Goal: Transaction & Acquisition: Purchase product/service

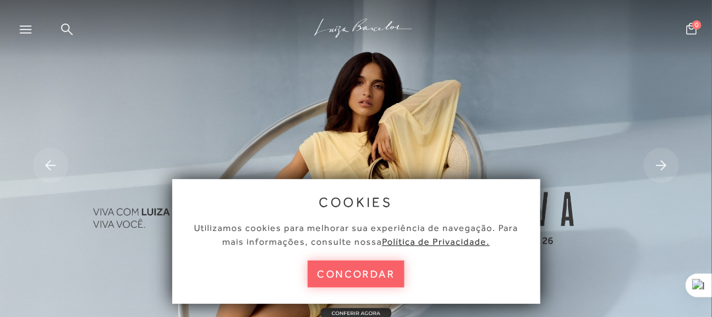
click at [362, 271] on button "concordar" at bounding box center [355, 274] width 97 height 27
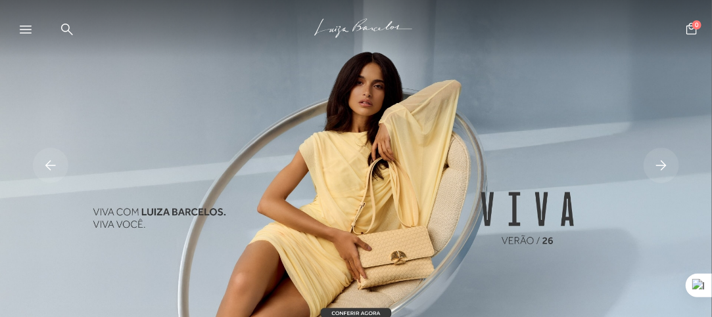
click at [30, 30] on icon at bounding box center [26, 30] width 12 height 8
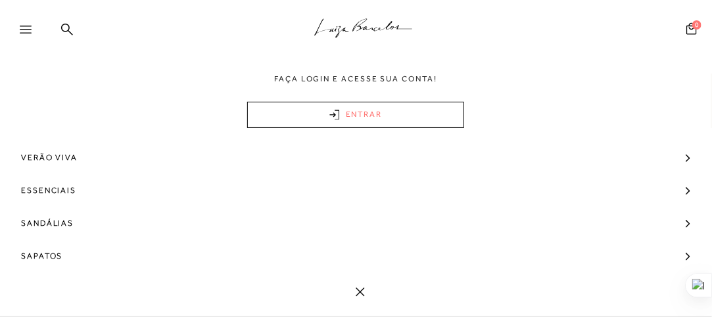
click at [363, 124] on link "ENTRAR" at bounding box center [355, 115] width 217 height 26
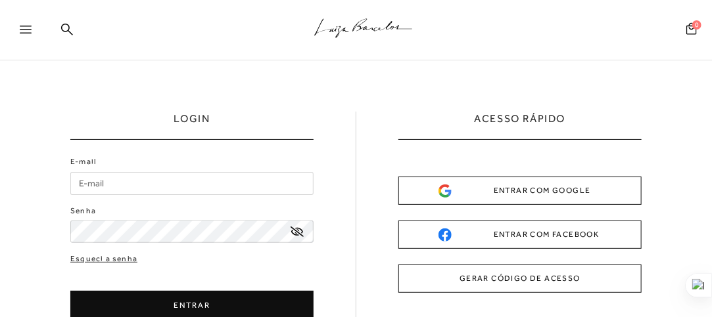
click at [30, 32] on icon at bounding box center [26, 30] width 12 height 8
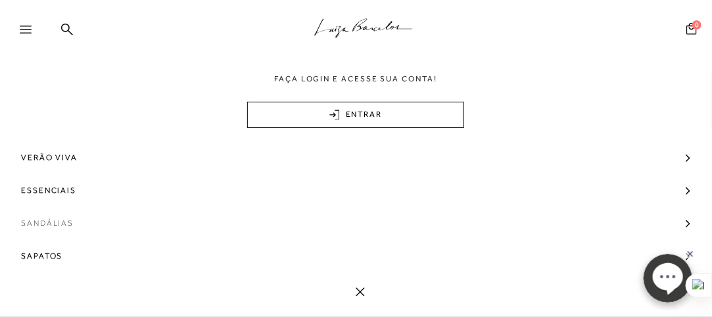
scroll to position [66, 0]
click at [51, 156] on span "Sandálias" at bounding box center [47, 157] width 53 height 33
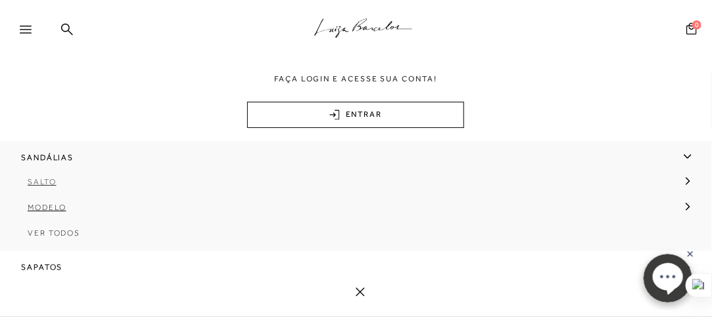
click at [51, 183] on span "Salto" at bounding box center [42, 181] width 29 height 9
click at [72, 238] on link "Salto Médio" at bounding box center [351, 238] width 683 height 26
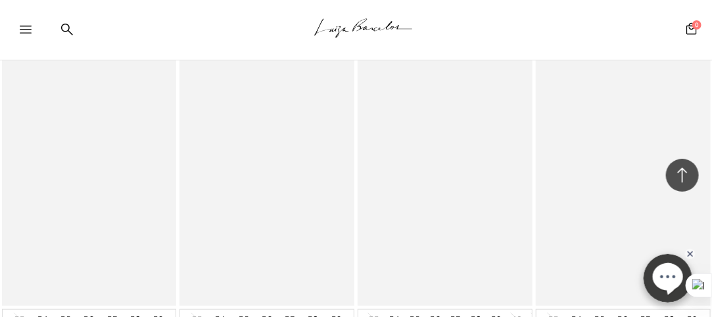
scroll to position [2037, 0]
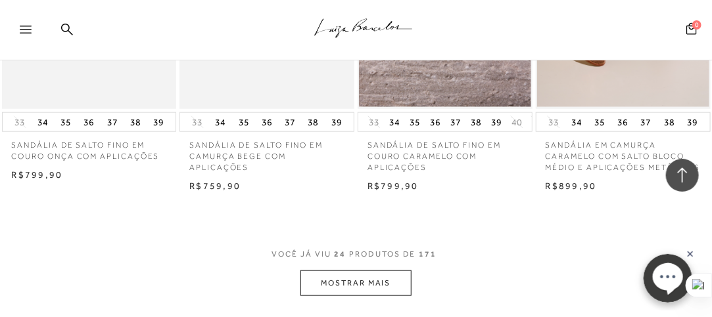
drag, startPoint x: 355, startPoint y: 302, endPoint x: 355, endPoint y: 291, distance: 10.5
click at [355, 283] on button "MOSTRAR MAIS" at bounding box center [355, 284] width 110 height 26
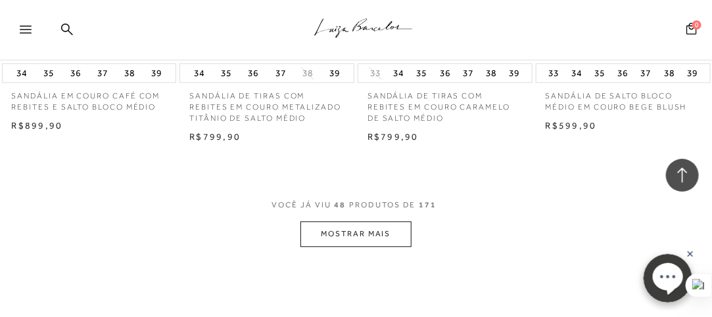
scroll to position [4404, 0]
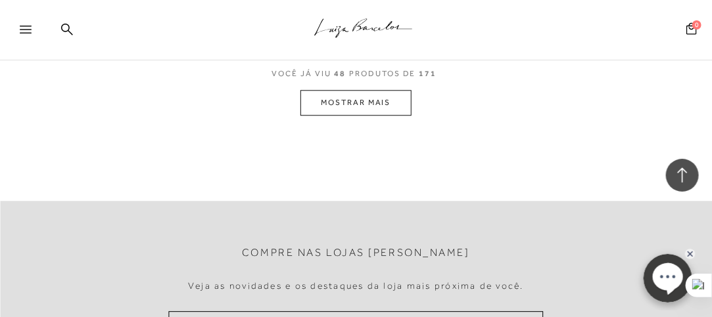
click at [374, 104] on button "MOSTRAR MAIS" at bounding box center [355, 103] width 110 height 26
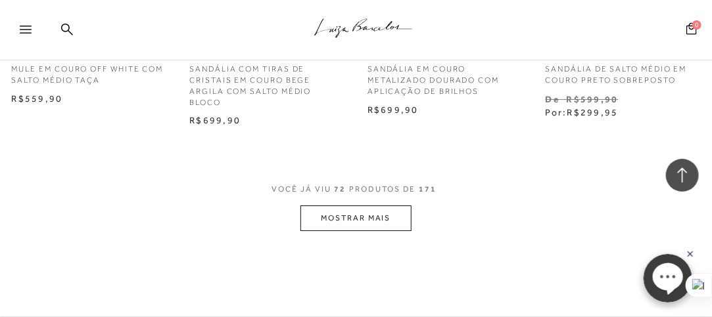
scroll to position [6506, 0]
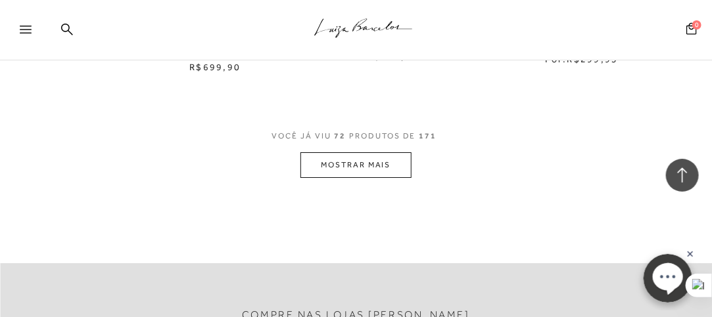
click at [380, 175] on button "MOSTRAR MAIS" at bounding box center [355, 165] width 110 height 26
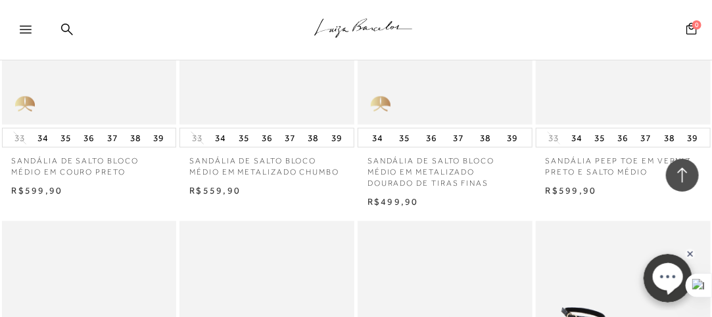
scroll to position [6966, 0]
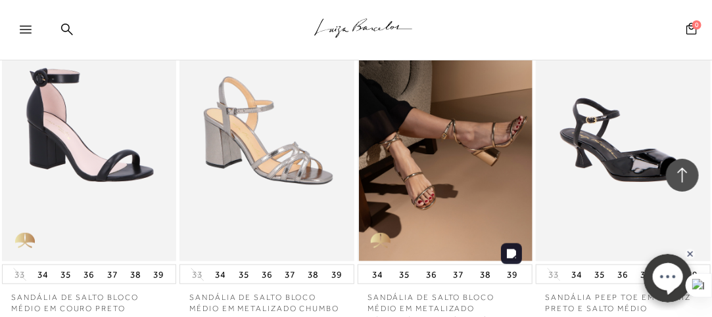
click at [457, 182] on img at bounding box center [445, 131] width 173 height 262
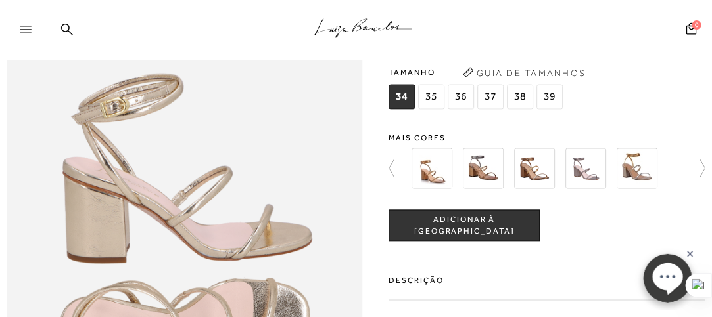
scroll to position [606, 0]
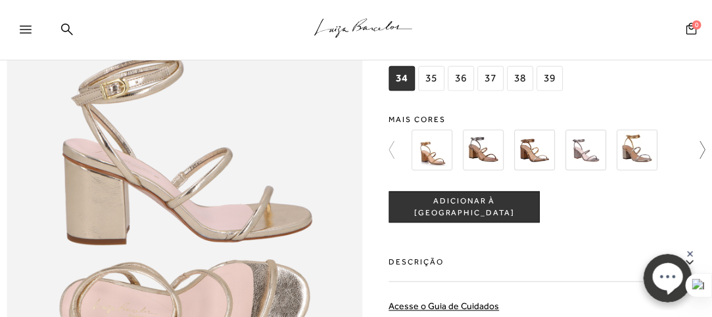
click at [698, 160] on icon at bounding box center [696, 150] width 18 height 18
click at [585, 171] on img at bounding box center [586, 150] width 41 height 41
click at [531, 171] on img at bounding box center [534, 150] width 41 height 41
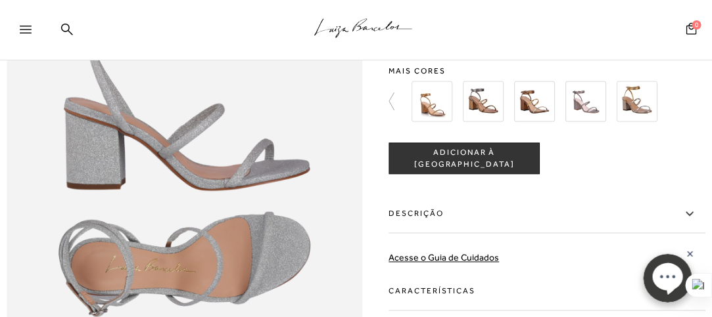
scroll to position [591, 0]
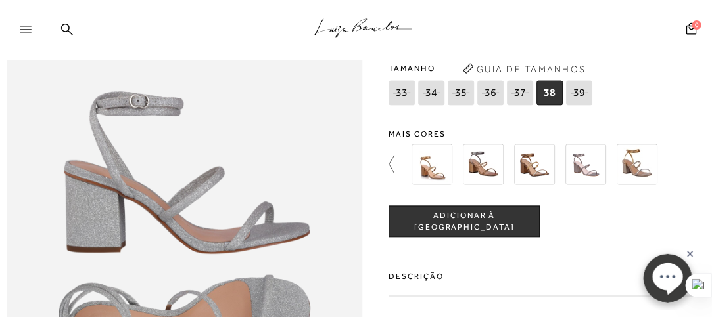
click at [392, 174] on icon at bounding box center [398, 165] width 18 height 18
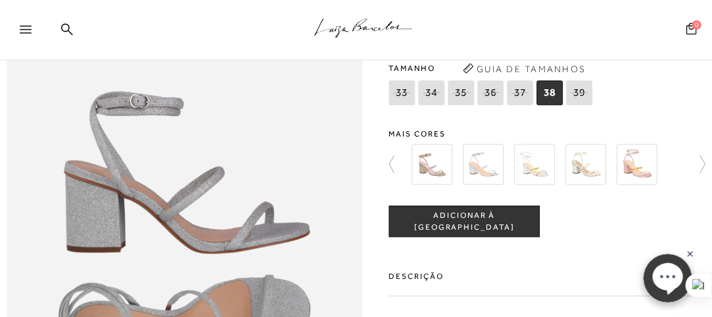
click at [489, 185] on img at bounding box center [483, 165] width 41 height 41
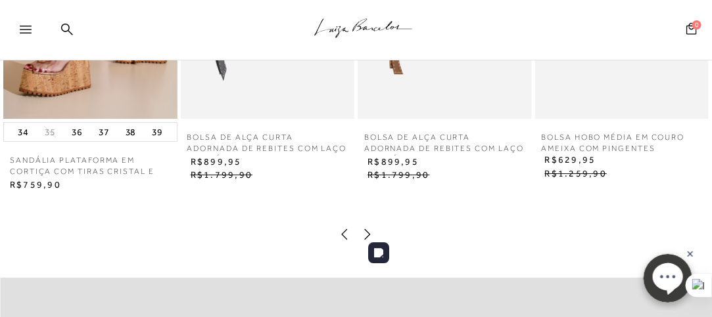
scroll to position [1248, 0]
